Goal: Task Accomplishment & Management: Use online tool/utility

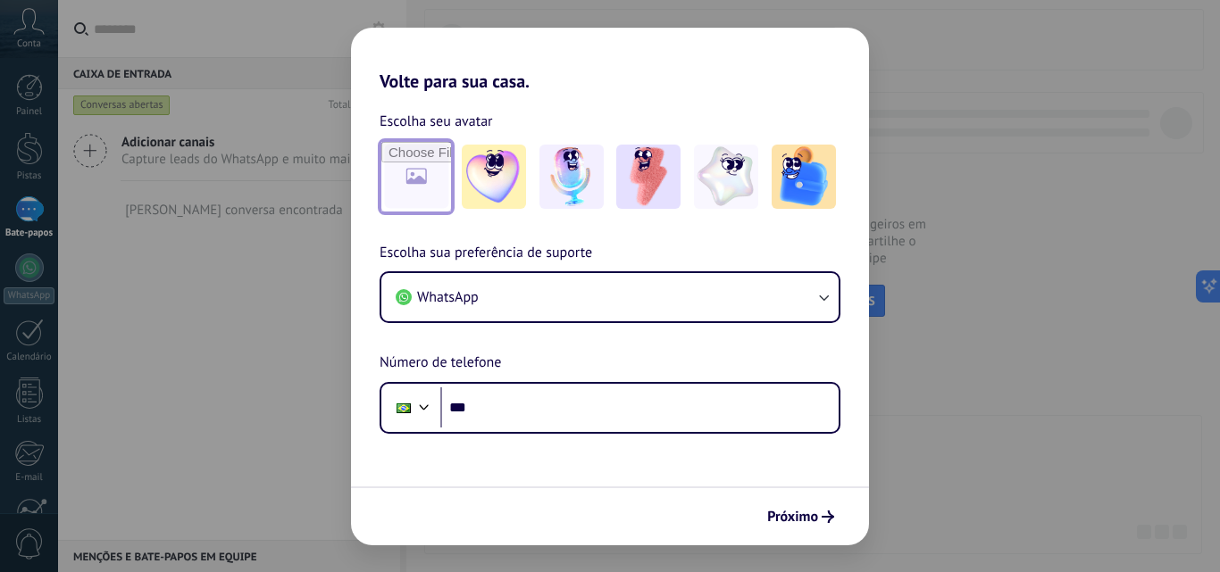
click at [413, 183] on input "file" at bounding box center [416, 177] width 70 height 70
type input "**********"
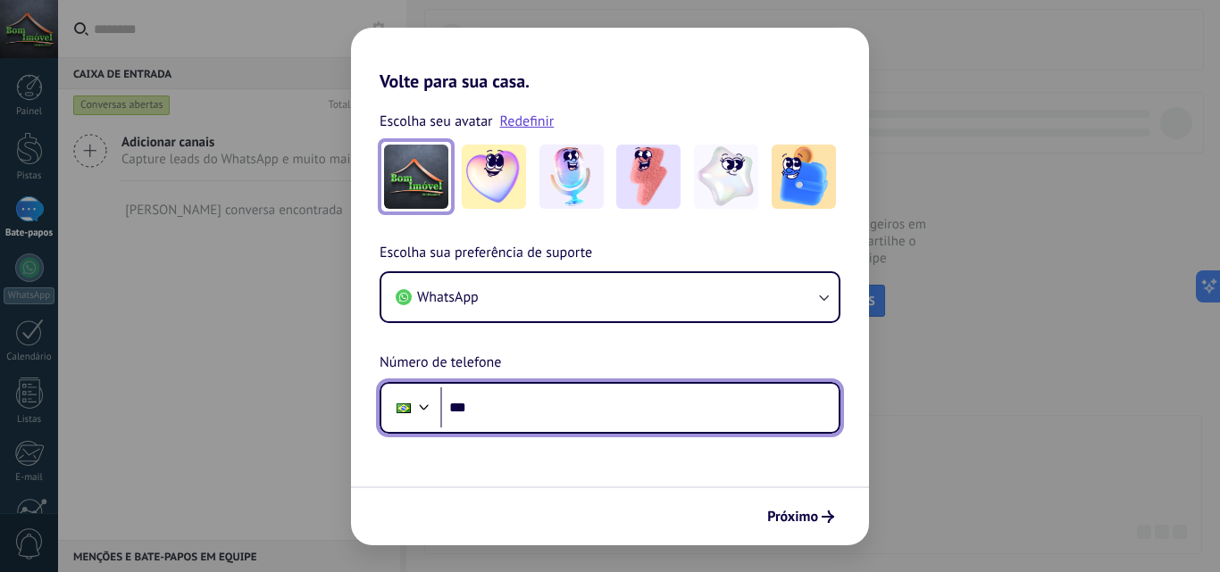
click at [505, 404] on input "***" at bounding box center [639, 408] width 398 height 41
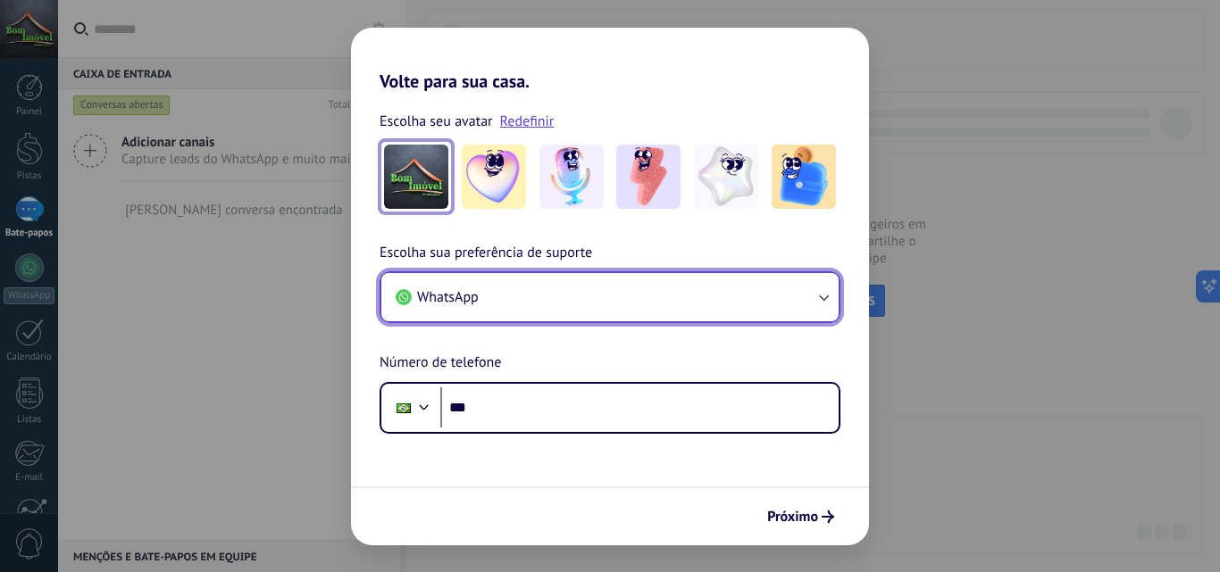
click at [819, 297] on icon "button" at bounding box center [824, 297] width 18 height 18
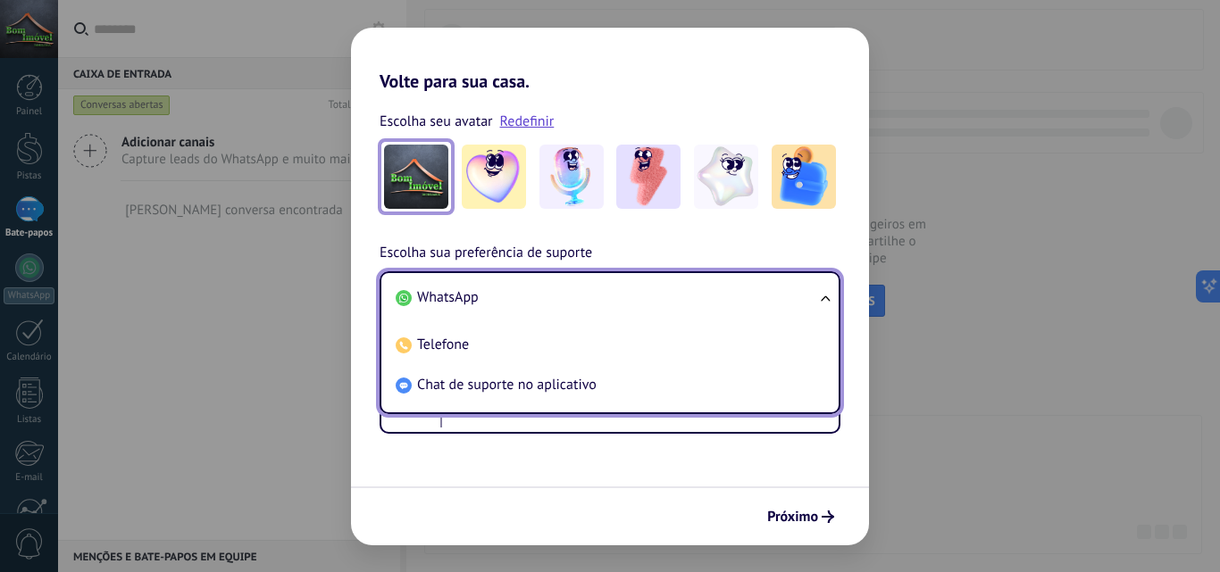
click at [819, 297] on ul "WhatsApp Telefone Chat de suporte no aplicativo" at bounding box center [610, 343] width 461 height 143
click at [863, 330] on div "Escolha sua preferência de suporte WhatsApp WhatsApp Telefone Chat de suporte n…" at bounding box center [610, 338] width 518 height 192
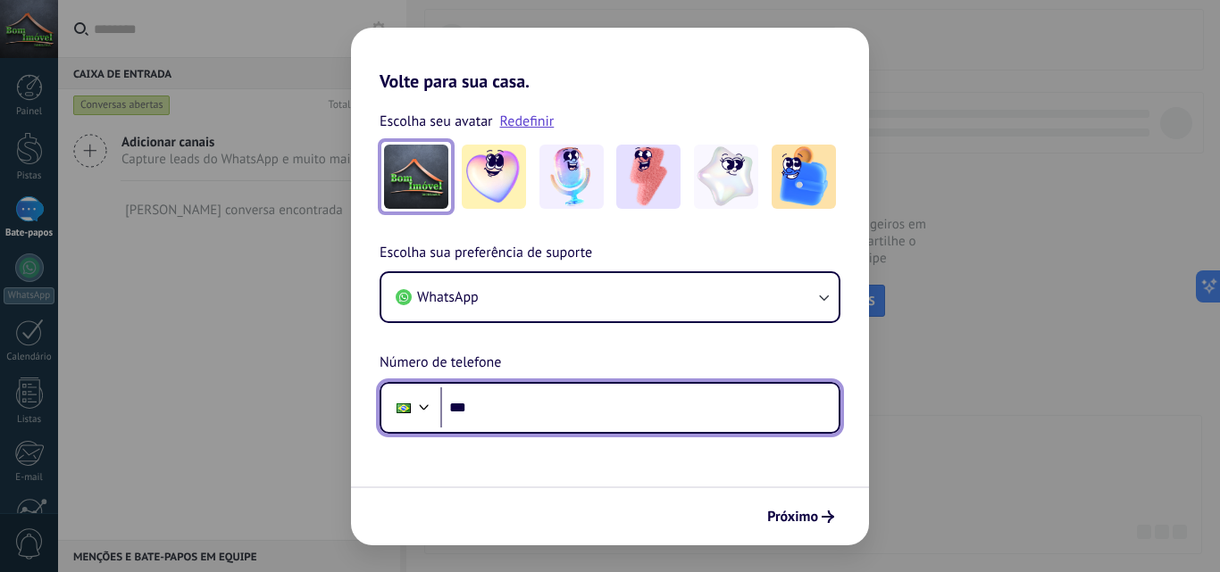
click at [605, 413] on input "***" at bounding box center [639, 408] width 398 height 41
type input "**********"
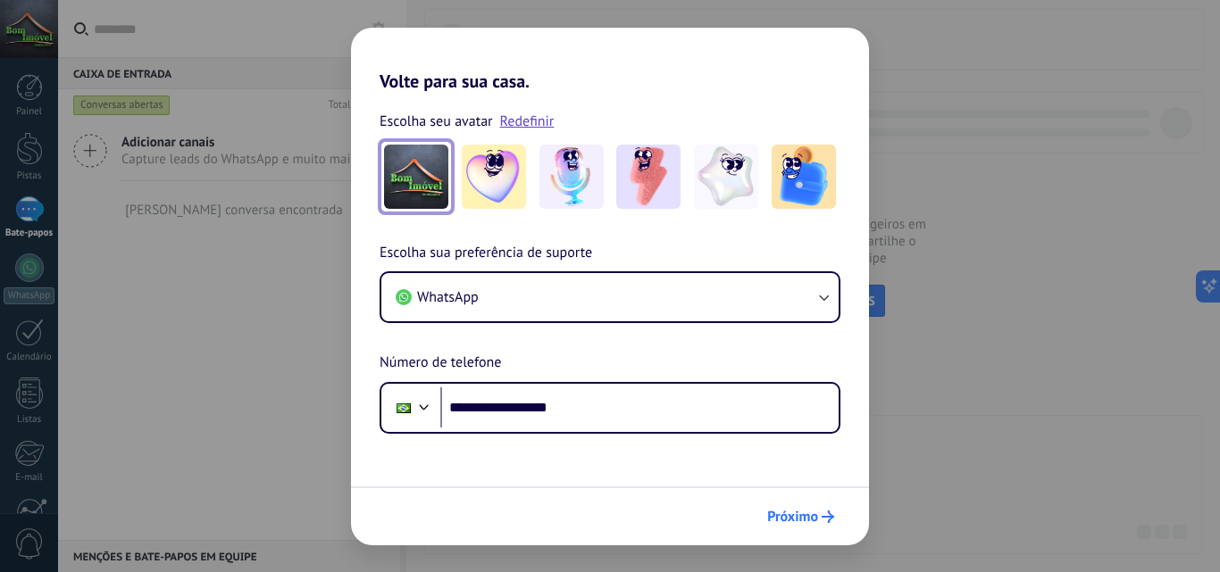
click at [827, 513] on icon "submit" at bounding box center [828, 517] width 13 height 13
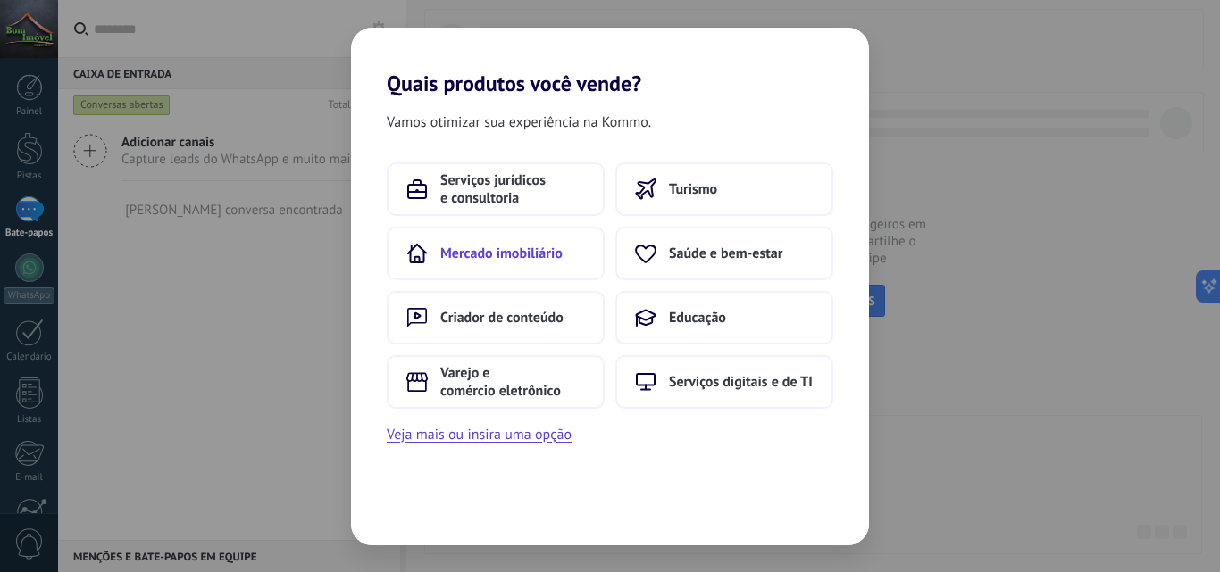
click at [443, 251] on font "Mercado imobiliário" at bounding box center [501, 254] width 122 height 18
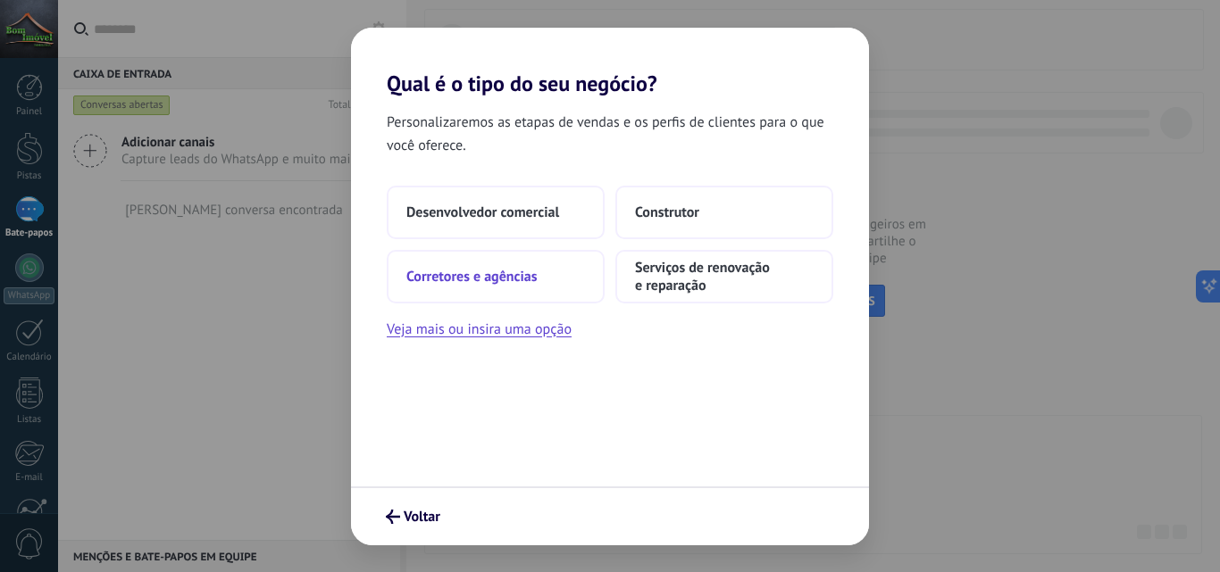
click at [548, 281] on button "Corretores e agências" at bounding box center [496, 277] width 218 height 54
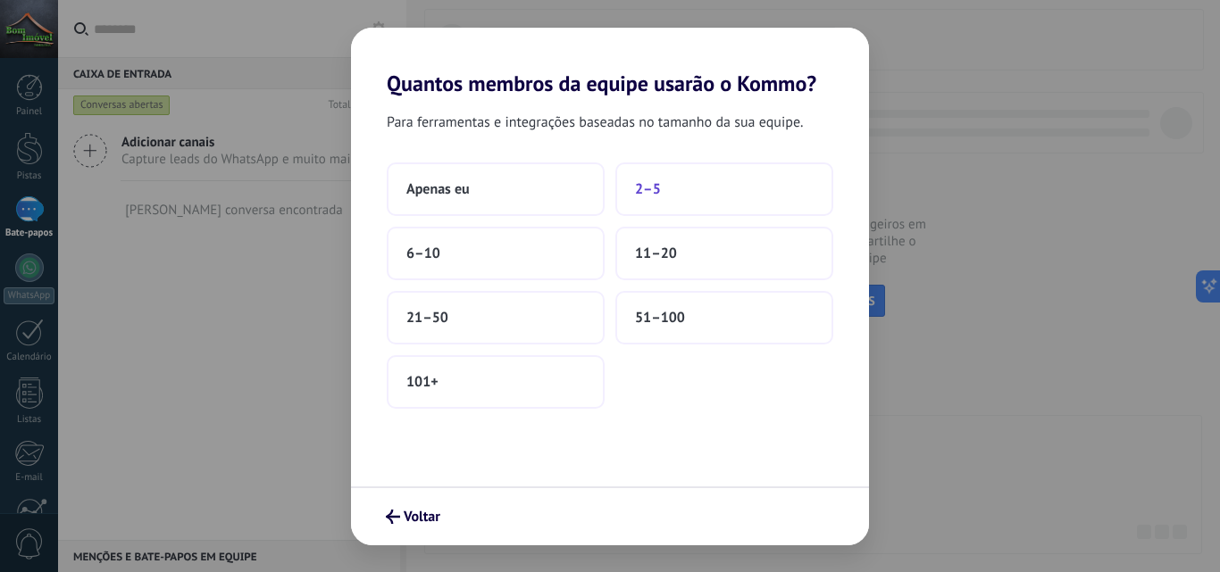
click at [650, 187] on font "2–5" at bounding box center [648, 189] width 26 height 18
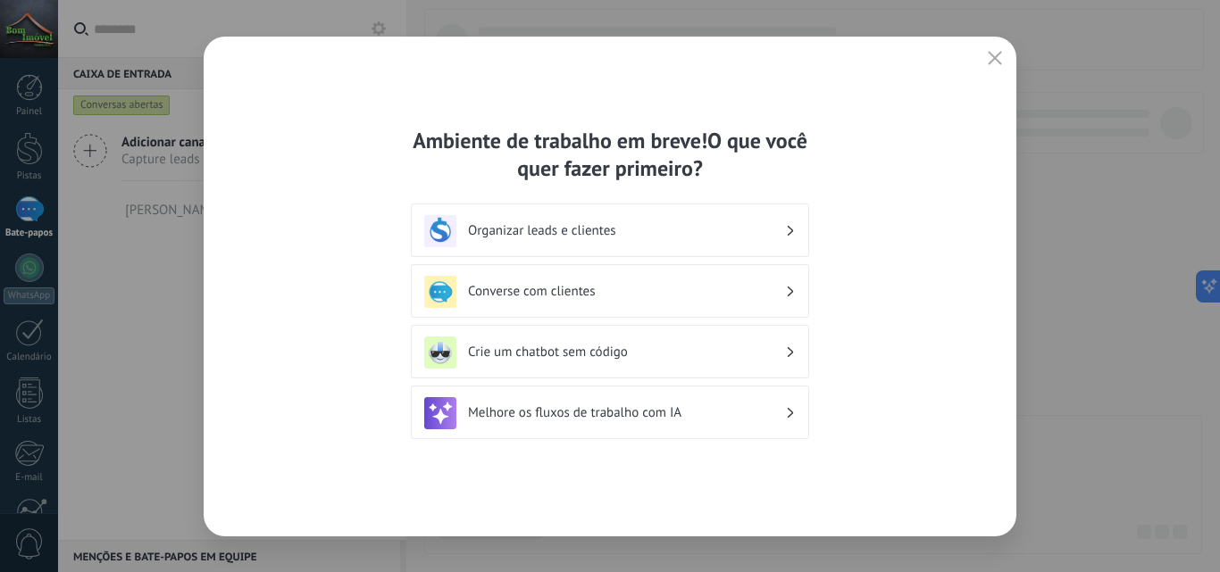
click at [762, 290] on h3 "Converse com clientes" at bounding box center [626, 291] width 317 height 17
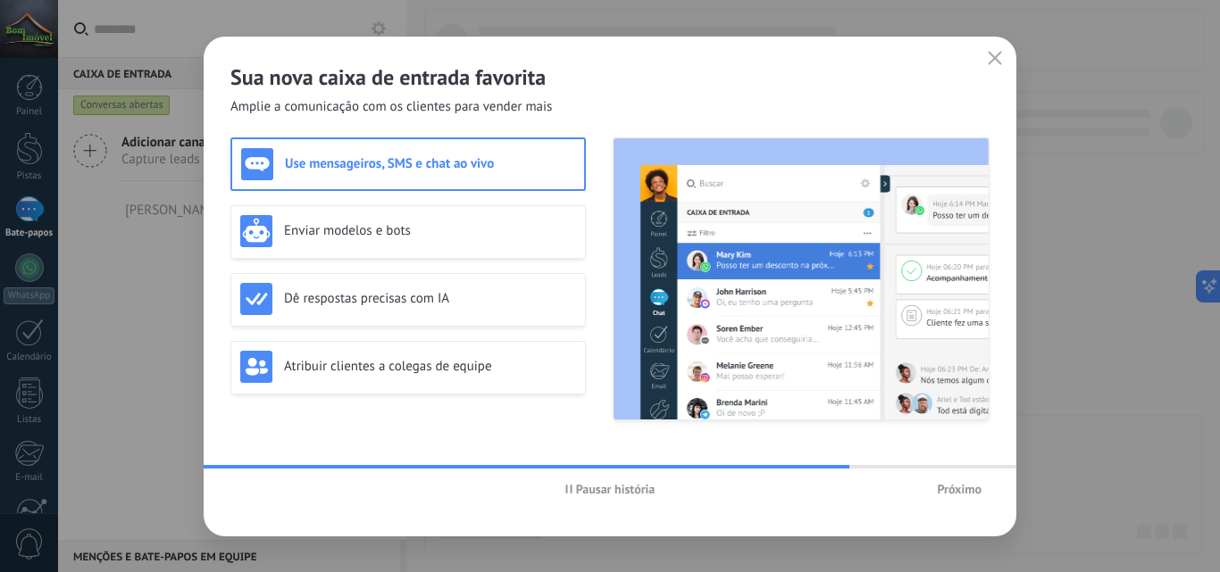
click at [962, 491] on font "Próximo" at bounding box center [959, 489] width 45 height 16
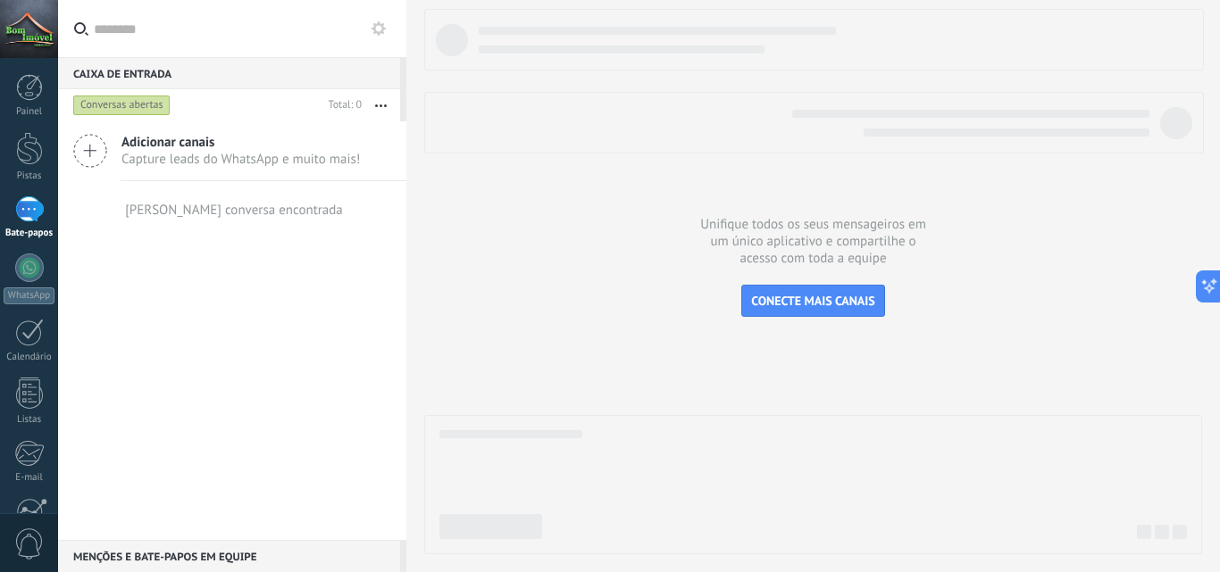
scroll to position [171, 0]
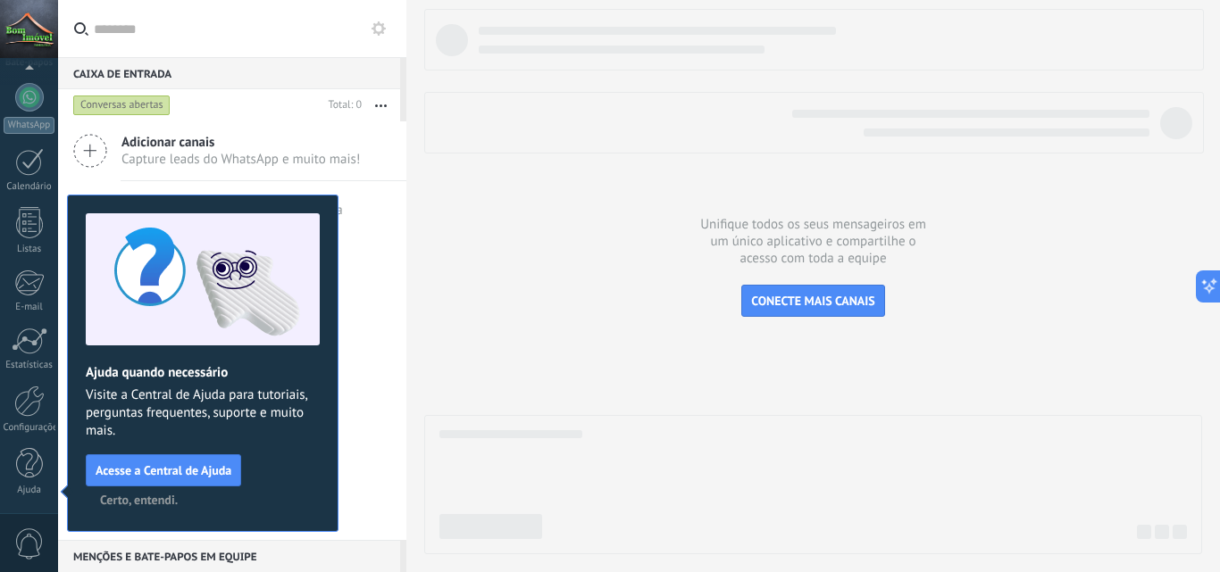
click at [138, 505] on font "Certo, entendi." at bounding box center [139, 500] width 78 height 16
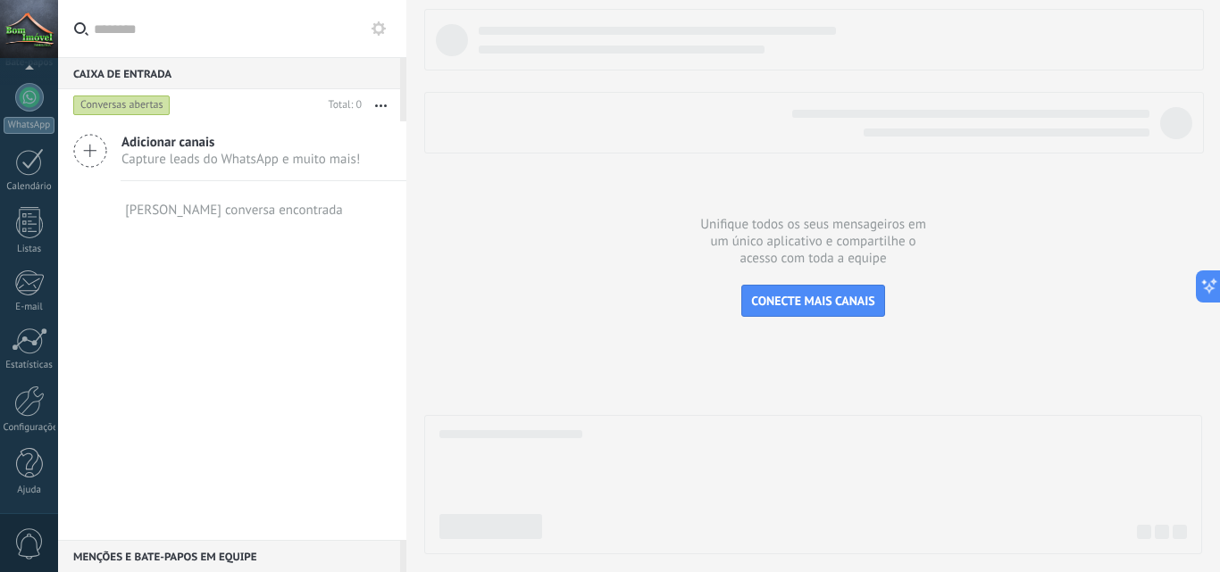
click at [204, 149] on font "Adicionar canais" at bounding box center [167, 142] width 93 height 17
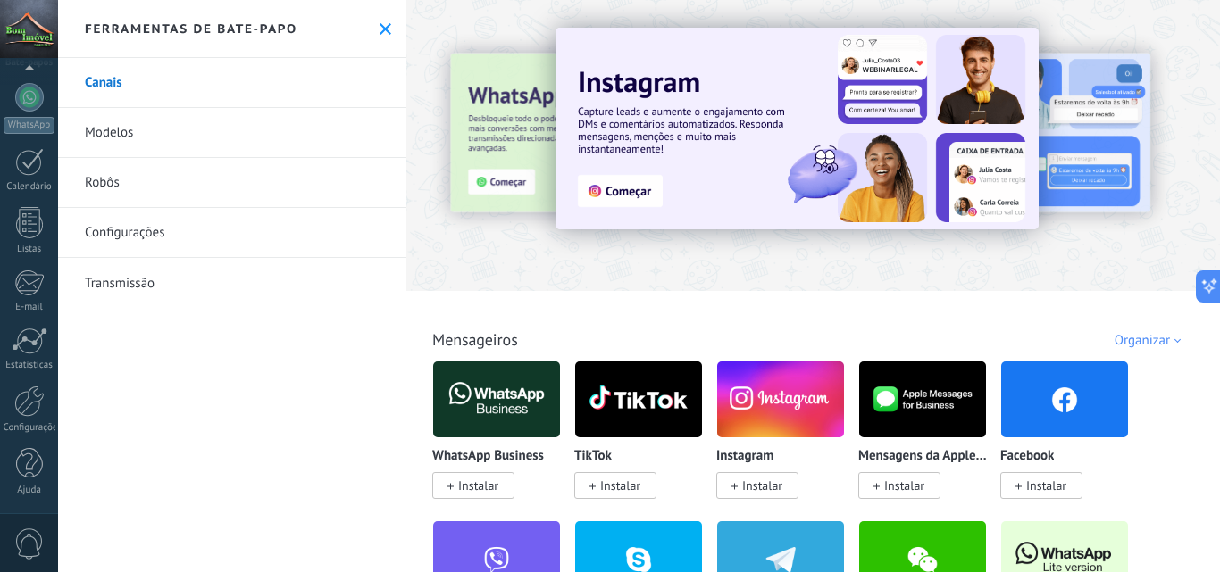
click at [474, 486] on font "Instalar" at bounding box center [478, 486] width 40 height 16
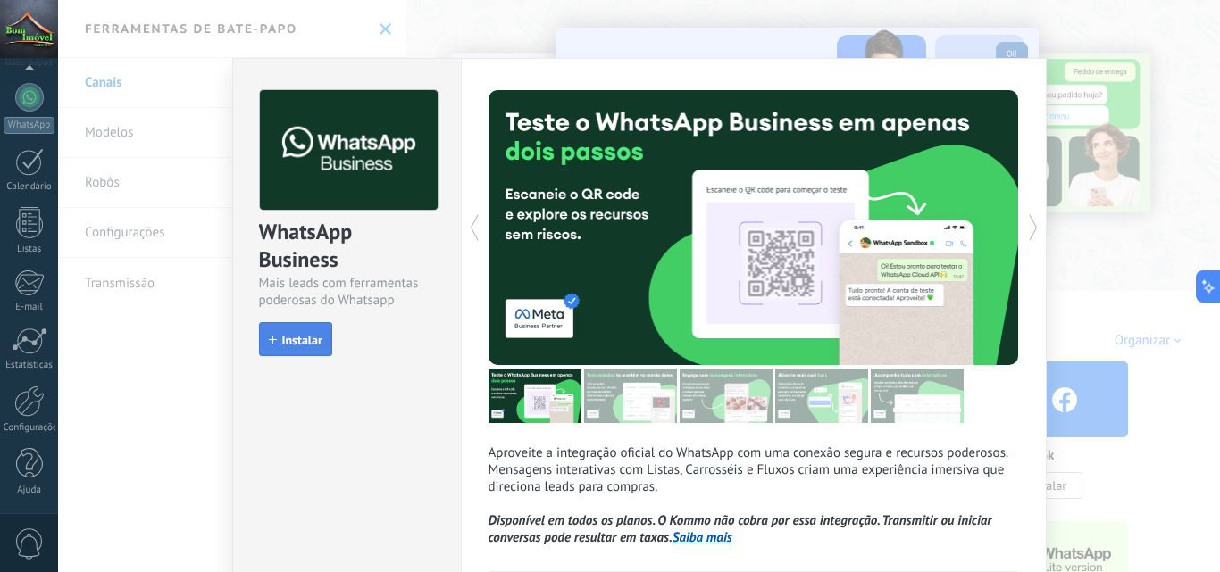
click at [295, 339] on font "Instalar" at bounding box center [302, 340] width 40 height 16
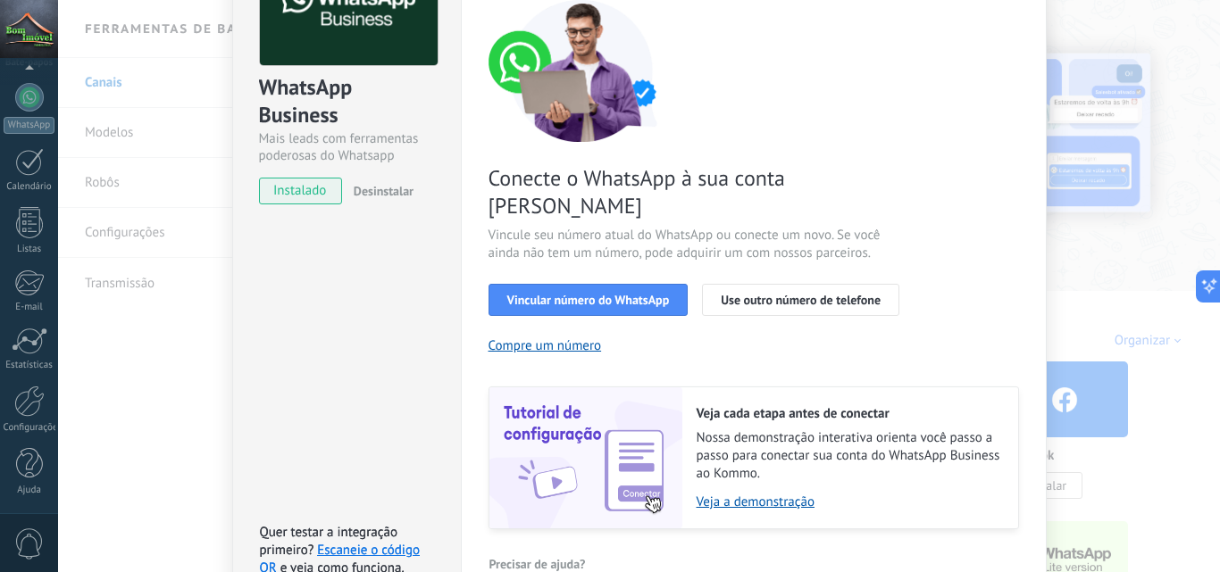
scroll to position [42, 0]
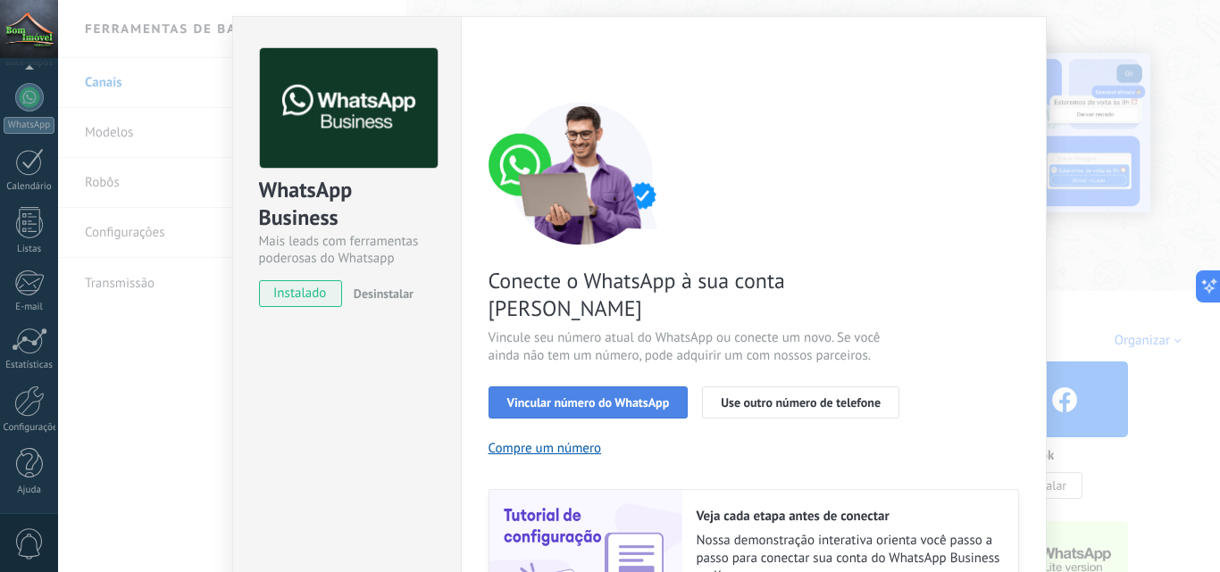
click at [636, 395] on font "Vincular número do WhatsApp" at bounding box center [588, 403] width 163 height 16
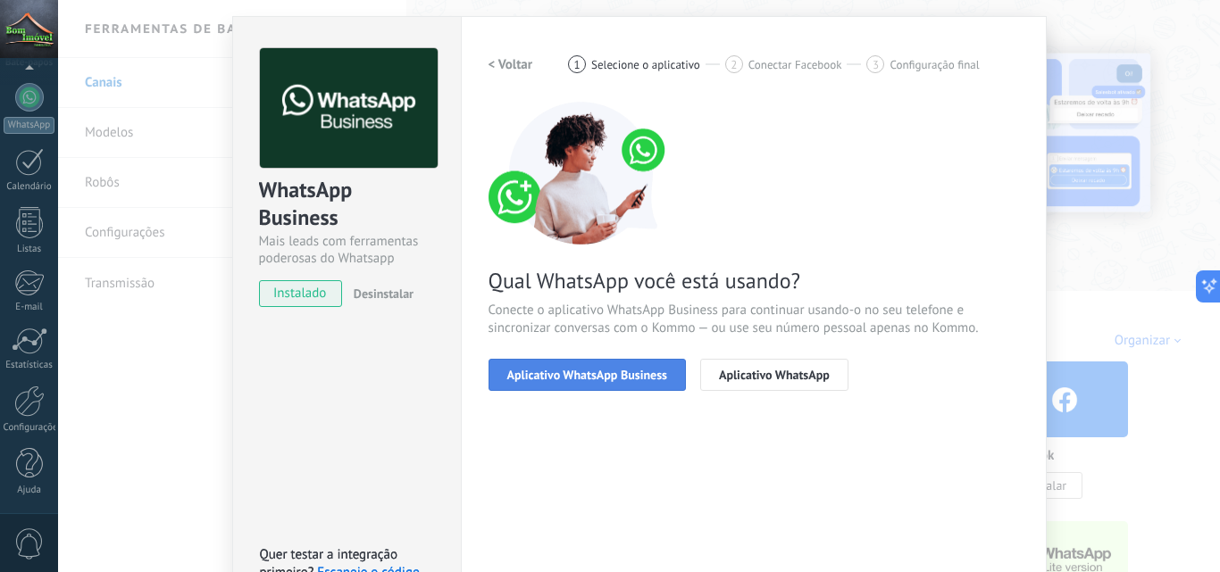
click at [621, 380] on font "Aplicativo WhatsApp Business" at bounding box center [587, 375] width 160 height 16
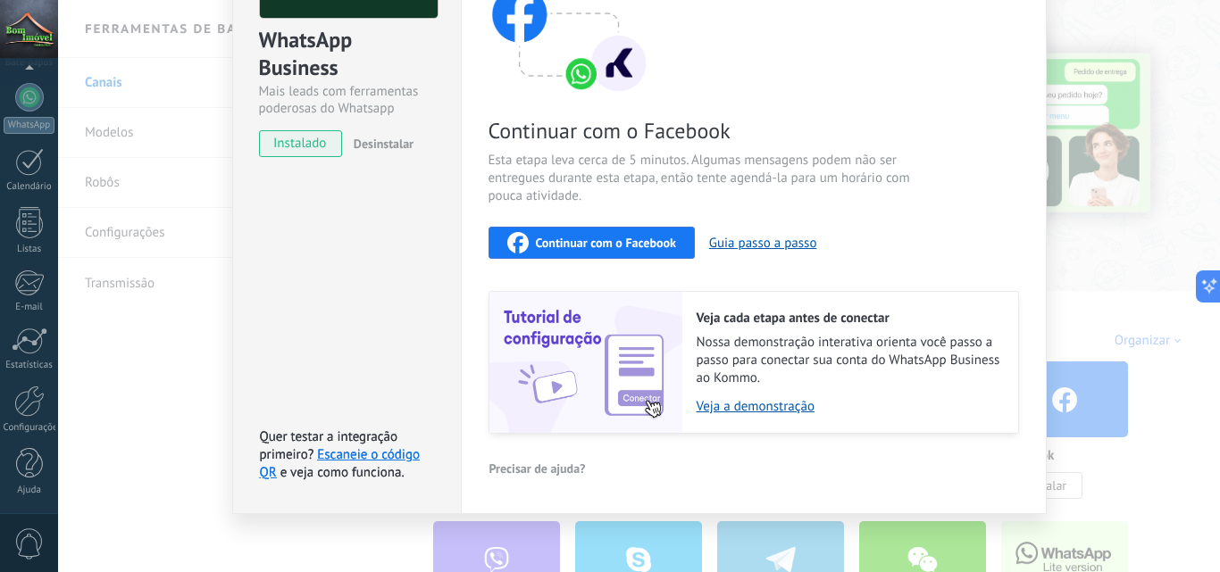
scroll to position [200, 0]
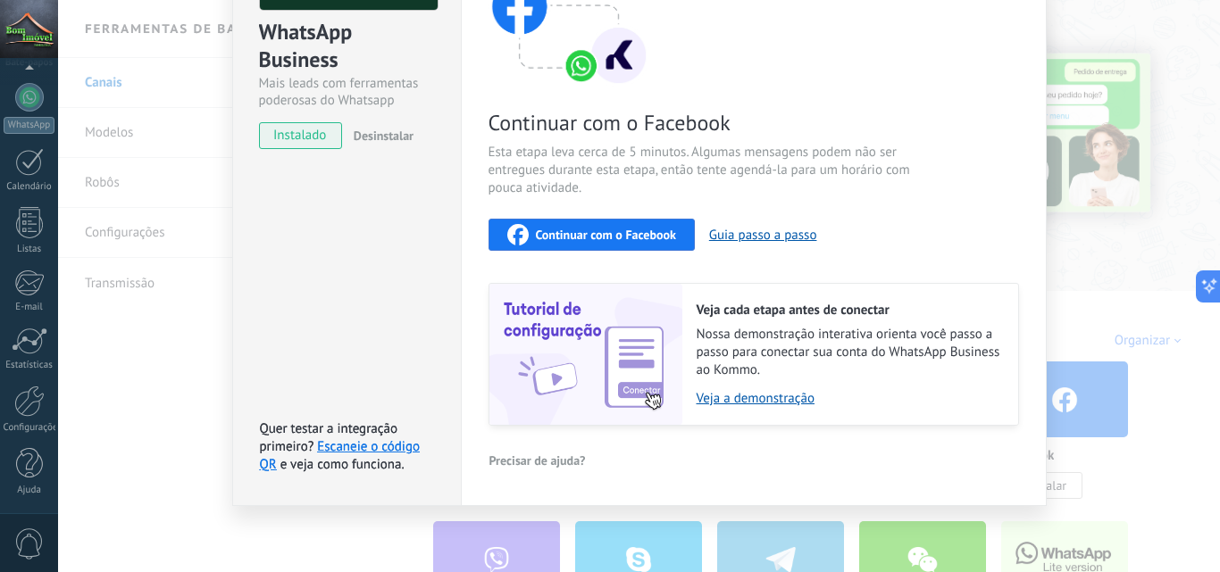
click at [597, 243] on div "Continuar com o Facebook" at bounding box center [591, 234] width 169 height 21
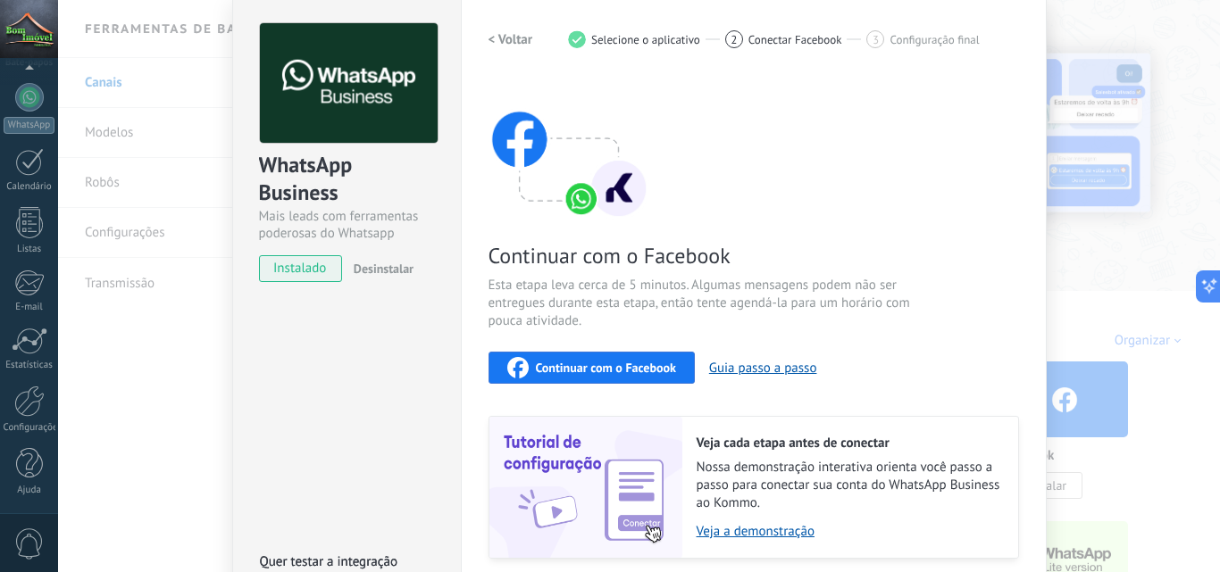
scroll to position [0, 0]
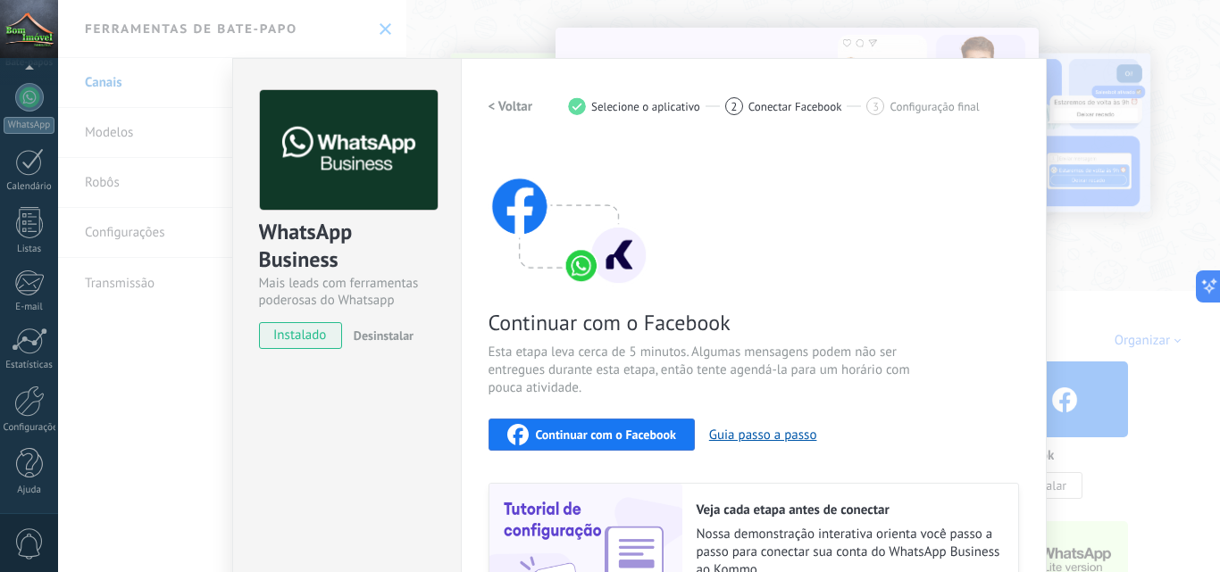
click at [1146, 69] on div "WhatsApp Business Mais leads com ferramentas poderosas do Whatsapp instalado De…" at bounding box center [639, 286] width 1162 height 572
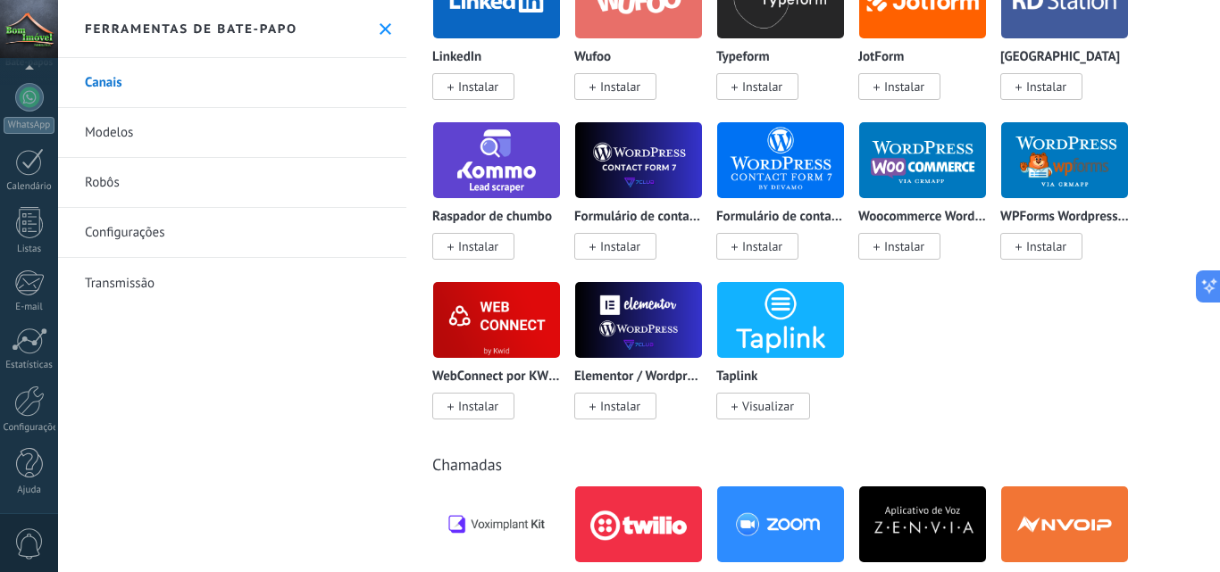
scroll to position [1340, 0]
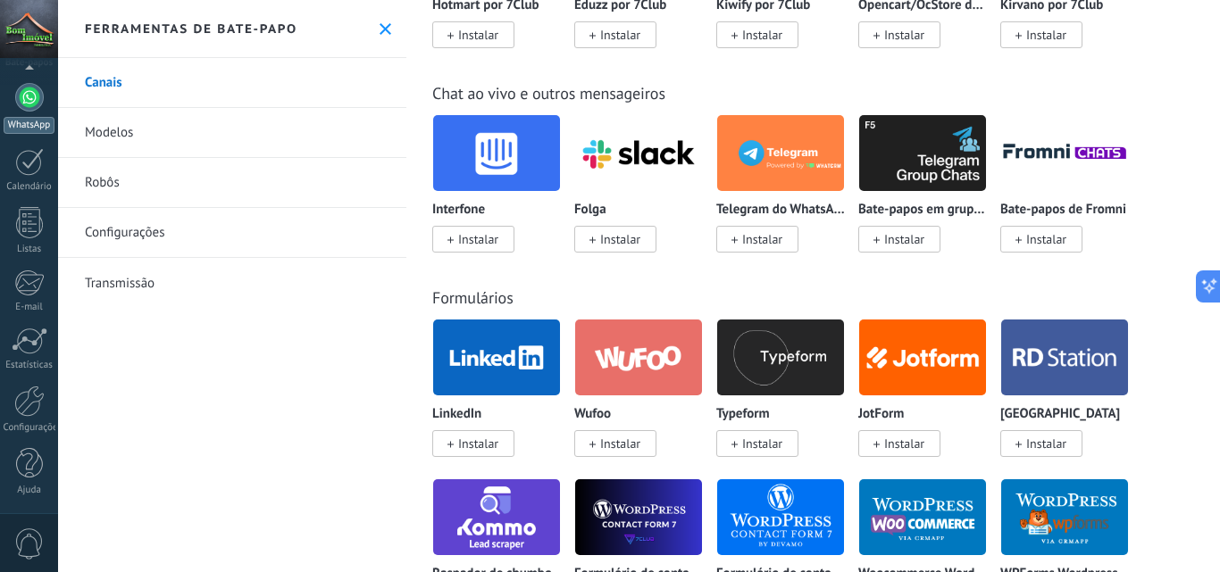
click at [21, 93] on div at bounding box center [29, 97] width 29 height 29
